Goal: Transaction & Acquisition: Purchase product/service

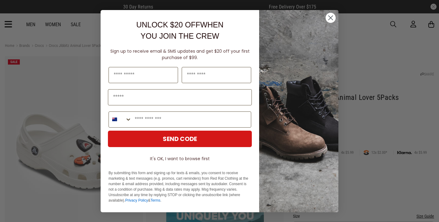
click at [330, 14] on circle "Close dialog" at bounding box center [330, 17] width 10 height 10
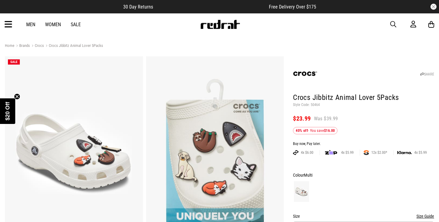
click at [37, 45] on link "Crocs" at bounding box center [37, 46] width 14 height 6
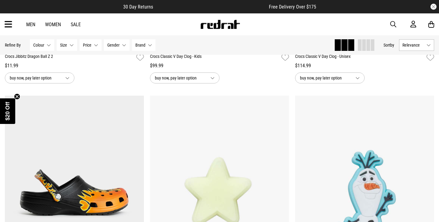
scroll to position [591, 0]
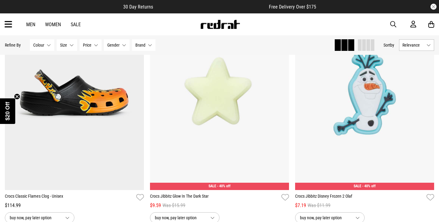
click at [389, 22] on div "Men Women Sale Sign in New Back Footwear Back Mens Back Womens Back Youth & Kid…" at bounding box center [219, 24] width 439 height 22
click at [391, 23] on span "button" at bounding box center [393, 24] width 6 height 7
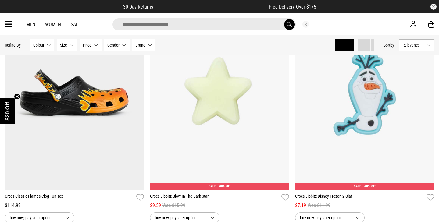
click at [223, 23] on input "search" at bounding box center [203, 24] width 183 height 12
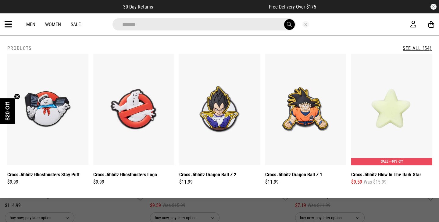
type input "*******"
click at [284, 19] on button "submit" at bounding box center [289, 24] width 11 height 11
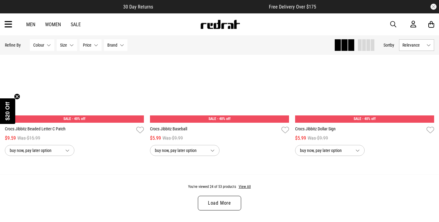
scroll to position [1958, 0]
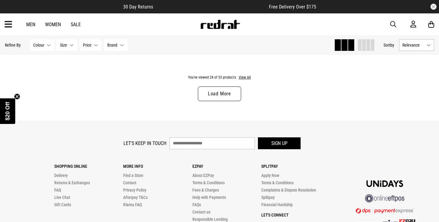
click at [233, 92] on link "Load More" at bounding box center [219, 94] width 43 height 15
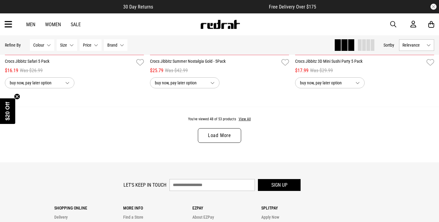
scroll to position [3843, 0]
click at [228, 133] on link "Load More" at bounding box center [219, 135] width 43 height 15
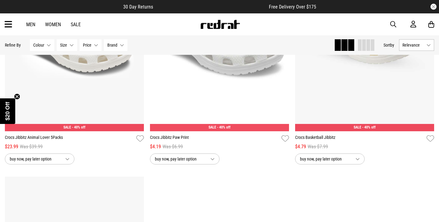
scroll to position [3988, 0]
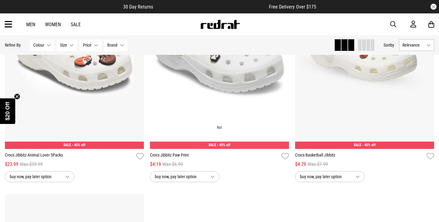
click at [234, 108] on img at bounding box center [219, 52] width 139 height 194
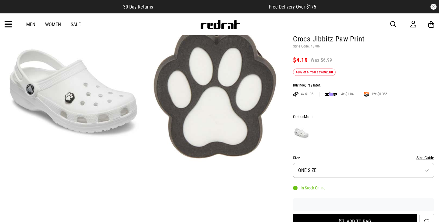
scroll to position [101, 0]
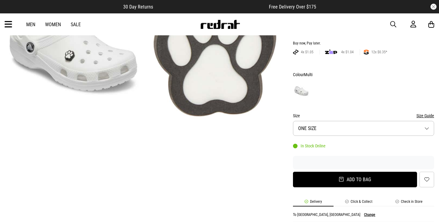
click at [343, 179] on button "Add to bag" at bounding box center [355, 180] width 124 height 16
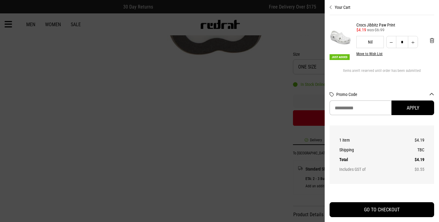
scroll to position [0, 0]
click at [288, 171] on div at bounding box center [219, 111] width 439 height 222
